Goal: Task Accomplishment & Management: Use online tool/utility

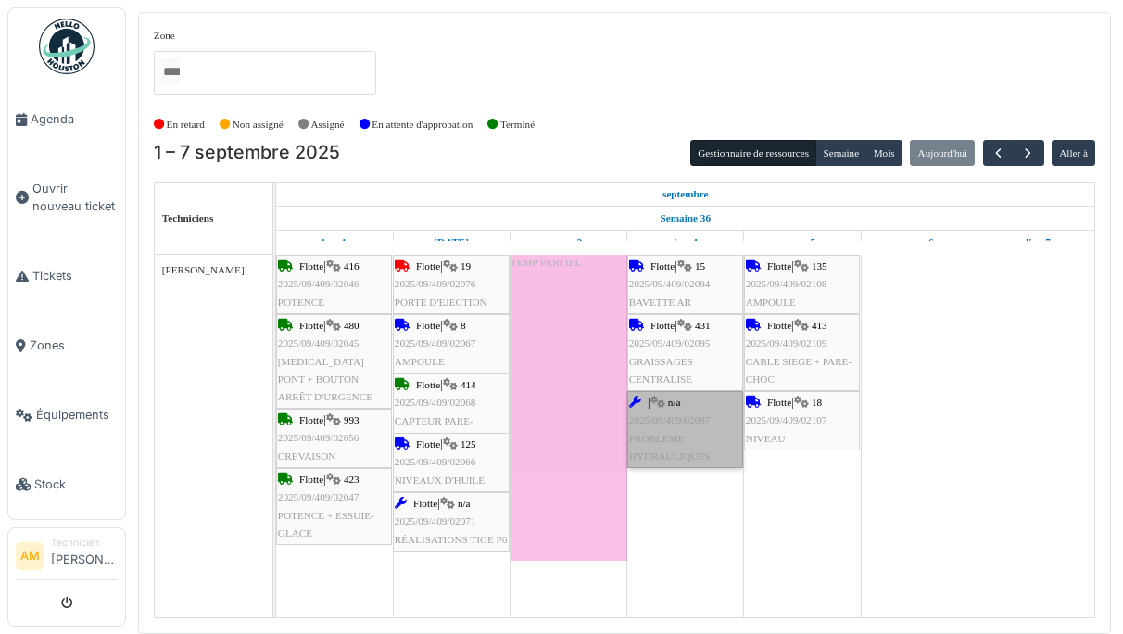
click at [695, 439] on link "| n/a 2025/09/409/02097 PROBLEME HYDRAULIQUES" at bounding box center [685, 429] width 116 height 77
click at [40, 293] on link "Tickets" at bounding box center [66, 275] width 117 height 69
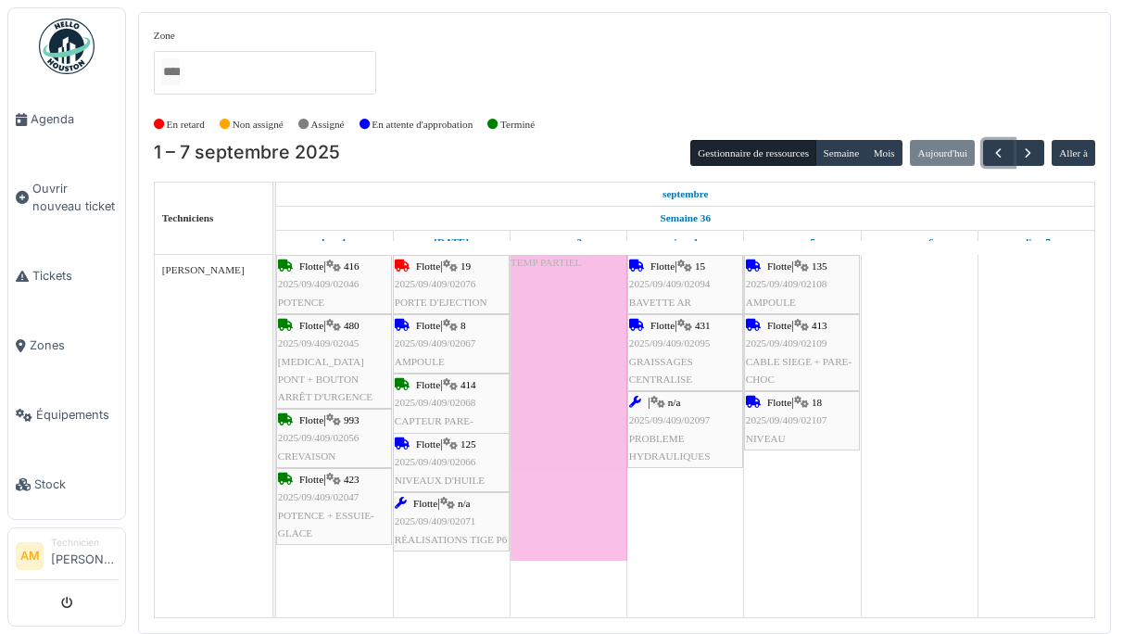
click at [1000, 143] on button "button" at bounding box center [998, 153] width 31 height 27
click at [998, 142] on button "button" at bounding box center [998, 153] width 31 height 27
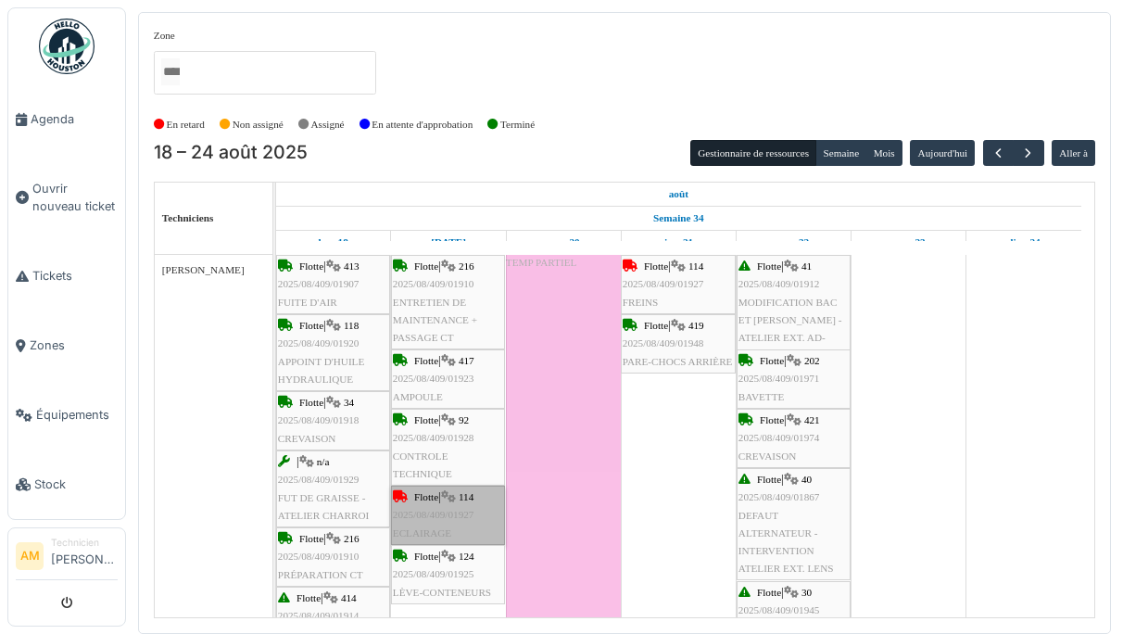
click at [440, 504] on link "Flotte | 114 2025/08/409/01927 ECLAIRAGE" at bounding box center [448, 514] width 114 height 59
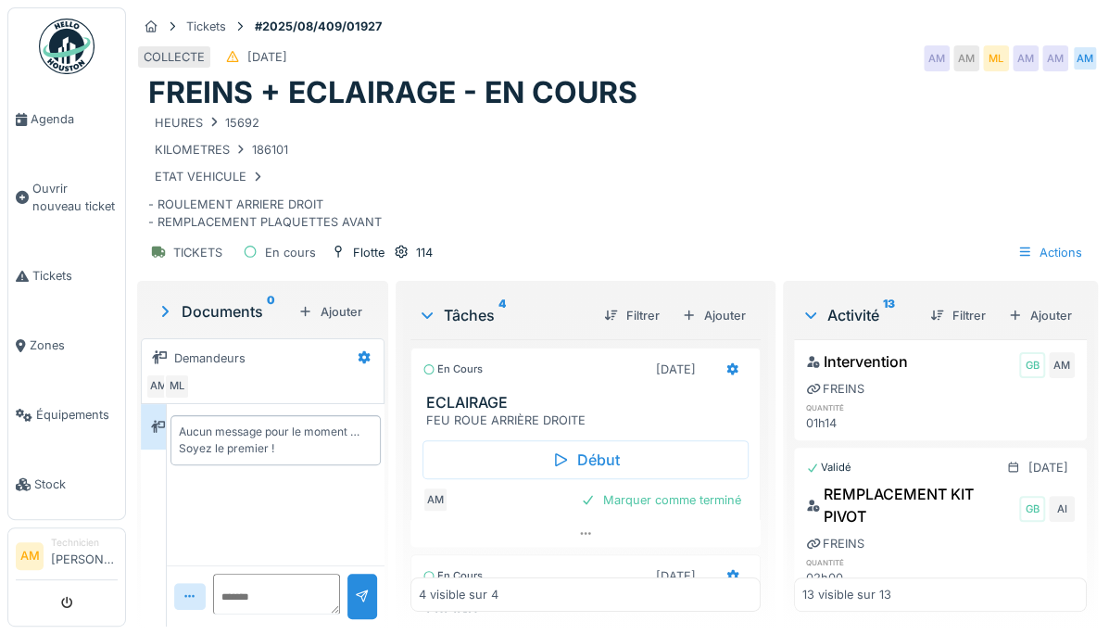
scroll to position [483, 0]
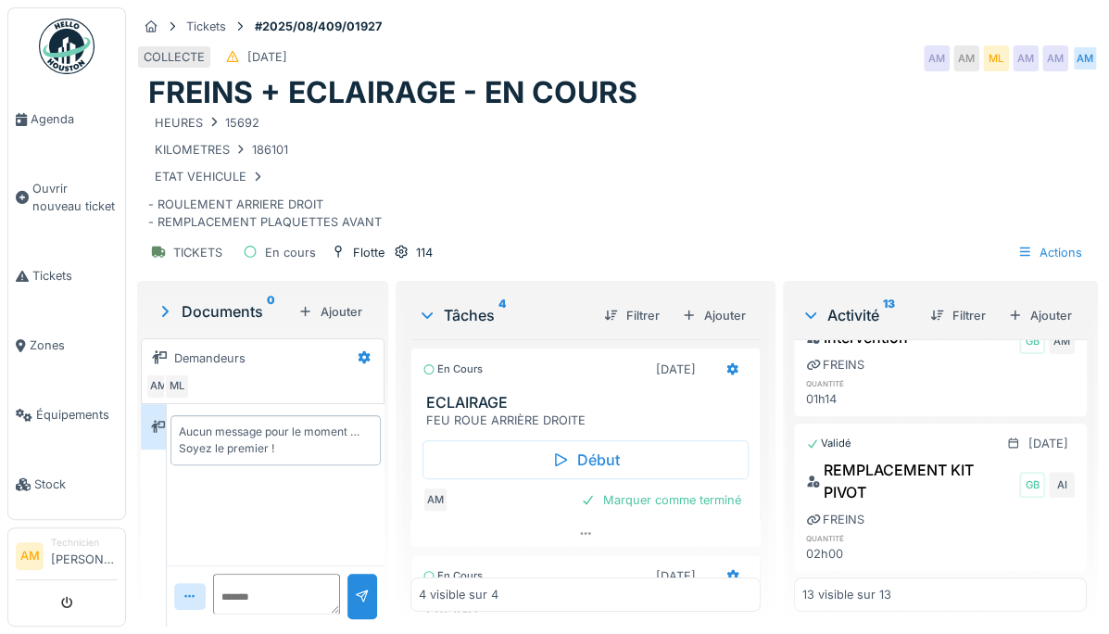
click at [1019, 319] on div "Ajouter" at bounding box center [1039, 315] width 79 height 25
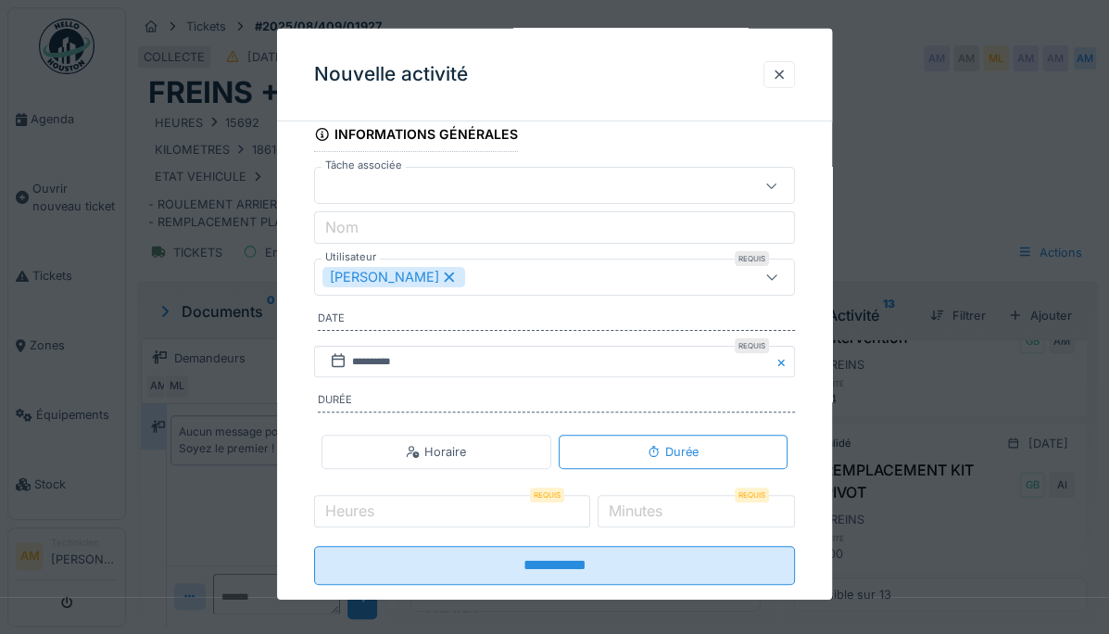
scroll to position [137, 0]
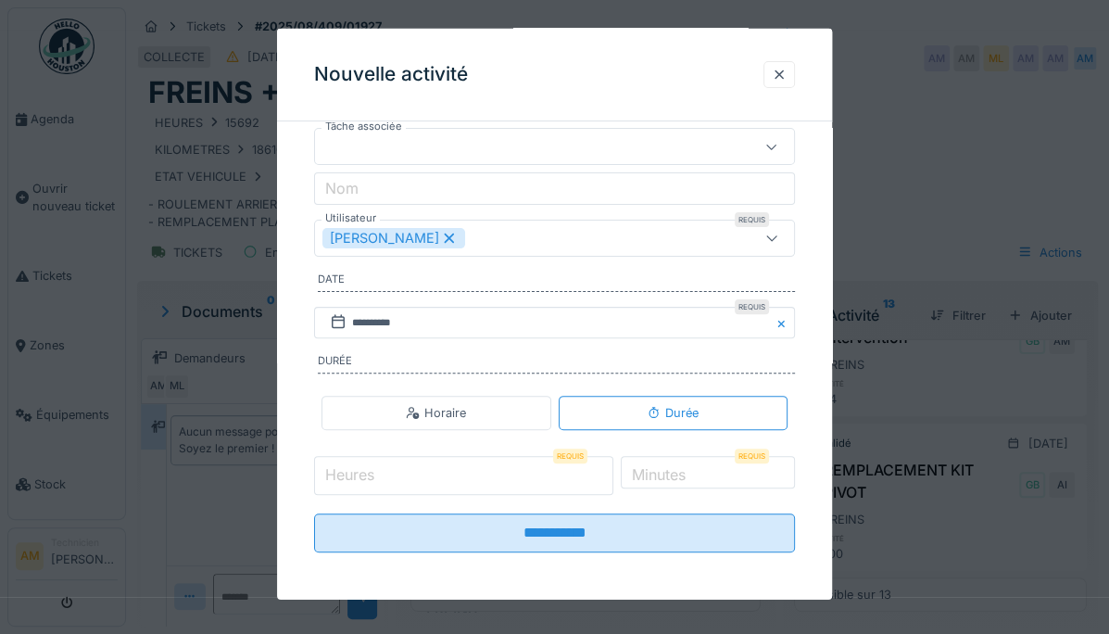
click at [496, 476] on input "Heures" at bounding box center [463, 475] width 298 height 39
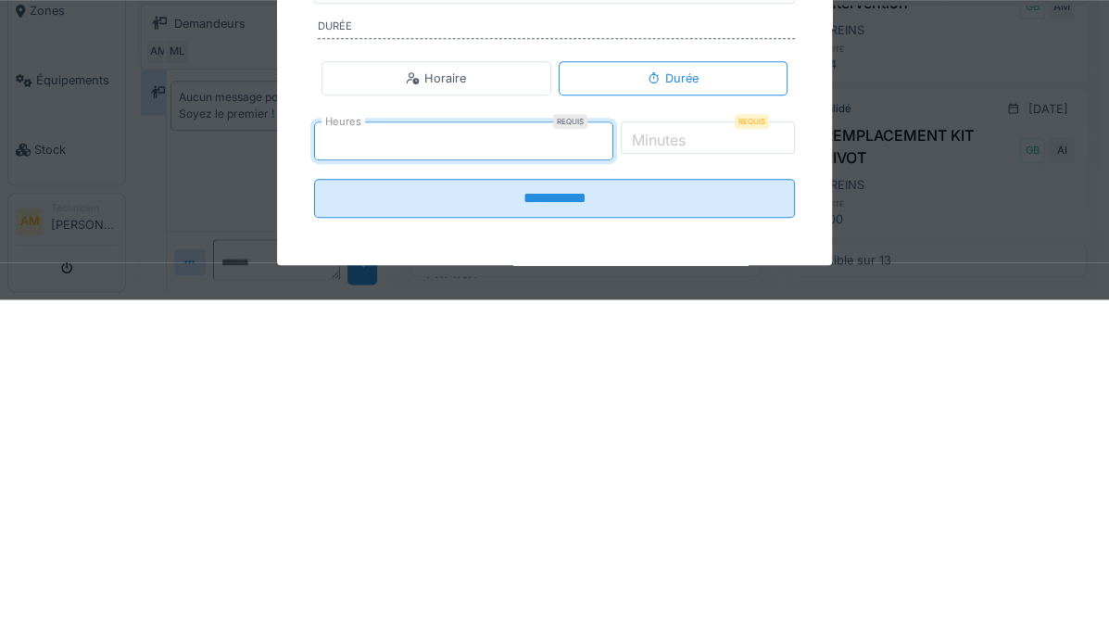
type input "*"
click at [720, 471] on input "*" at bounding box center [695, 475] width 200 height 39
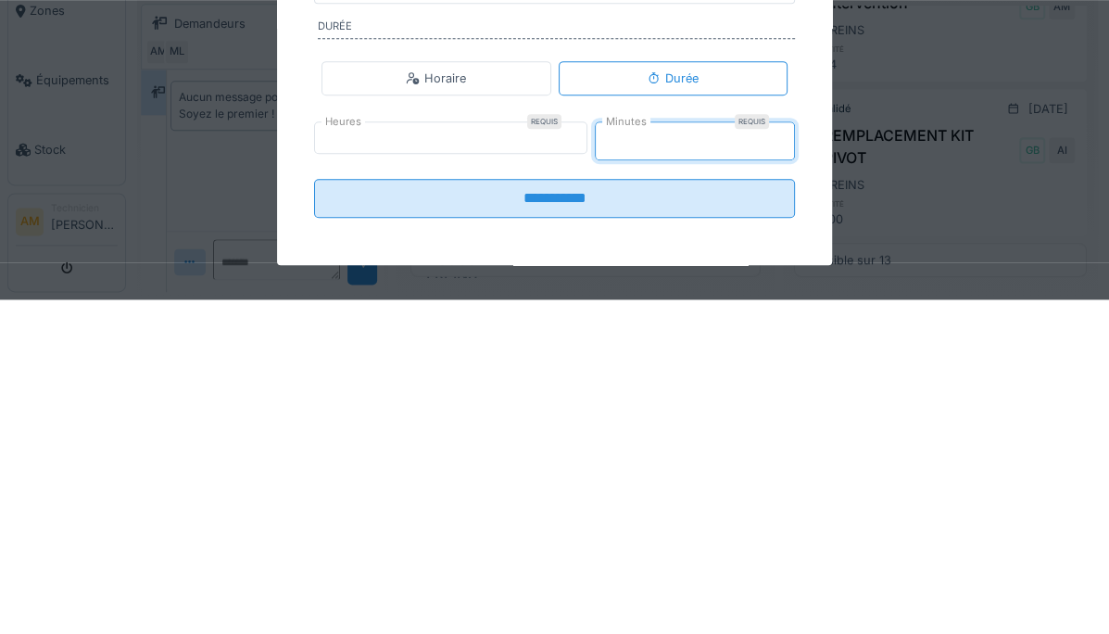
type input "**"
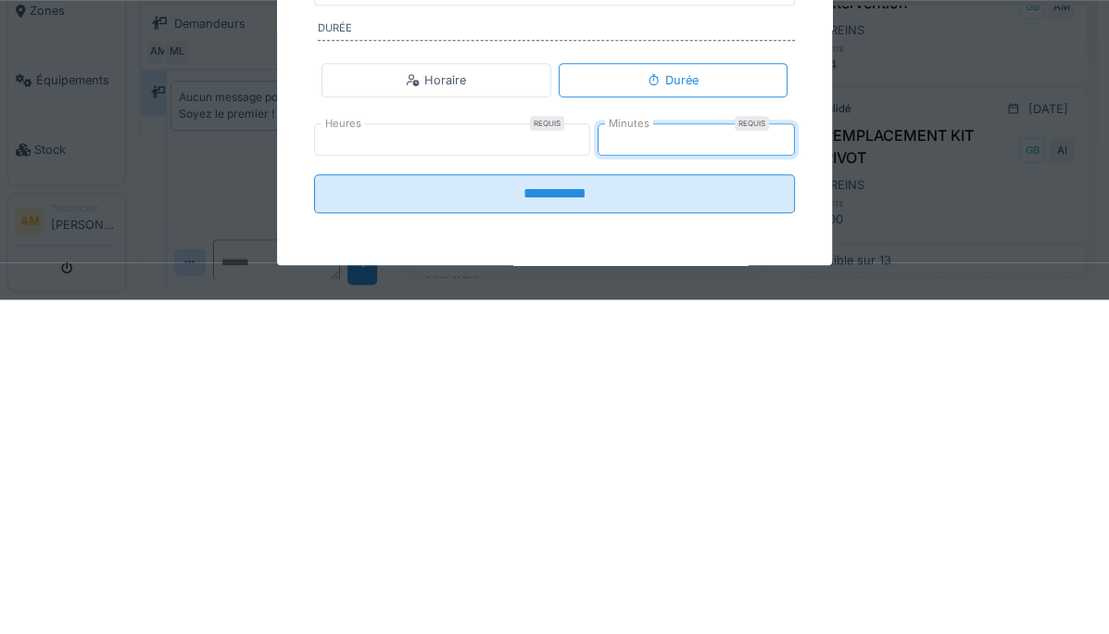
click at [580, 518] on input "**********" at bounding box center [554, 527] width 481 height 39
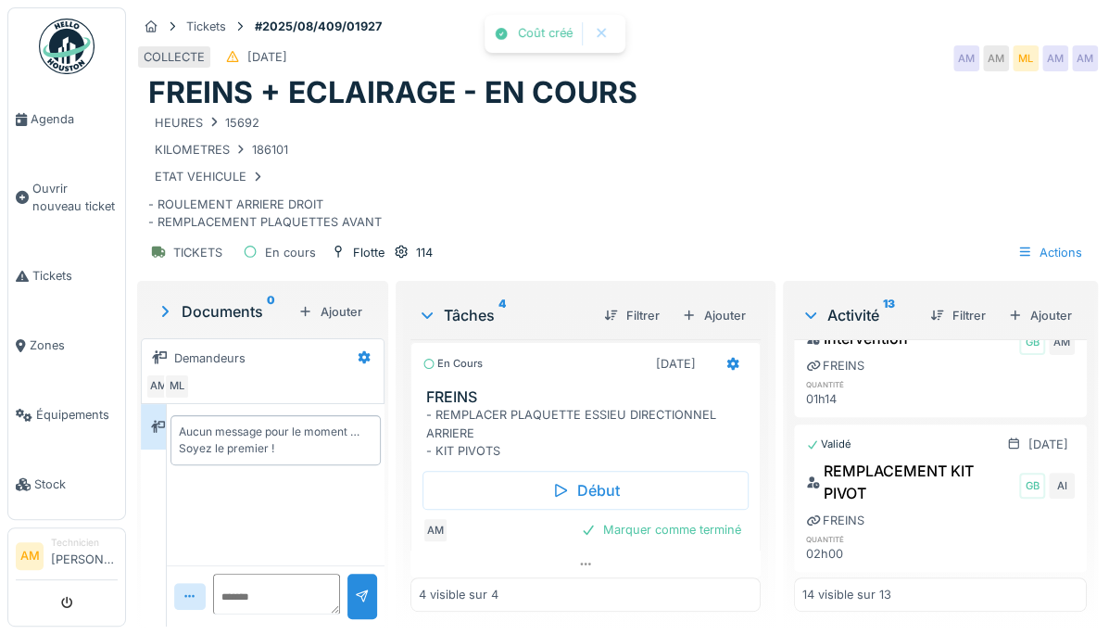
scroll to position [14, 0]
click at [640, 472] on div "Début" at bounding box center [585, 489] width 326 height 39
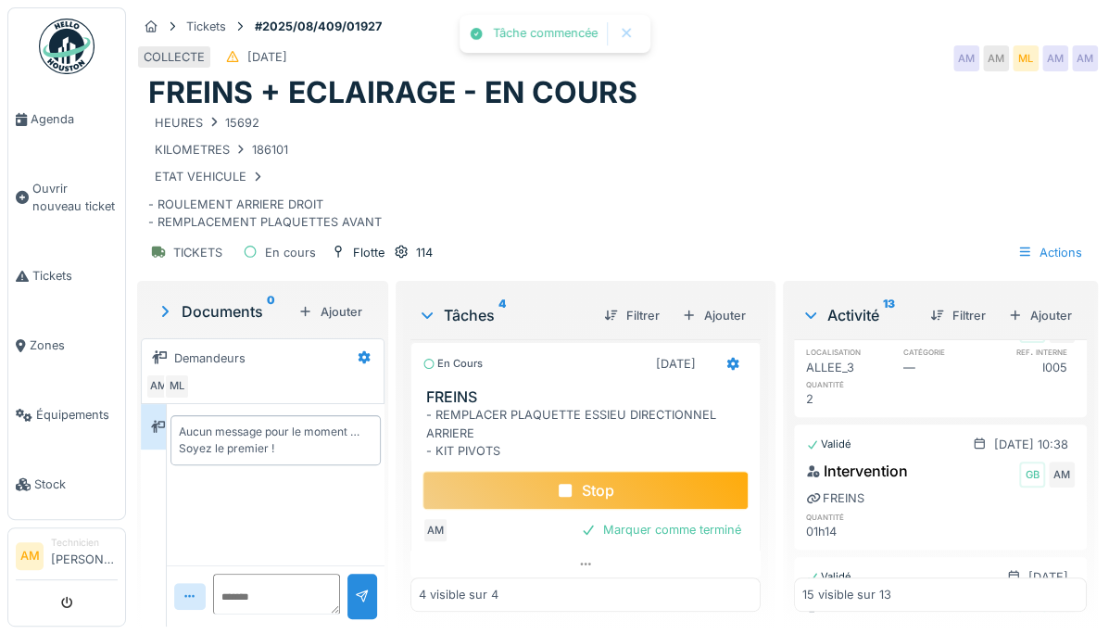
scroll to position [730, 0]
